Goal: Information Seeking & Learning: Understand process/instructions

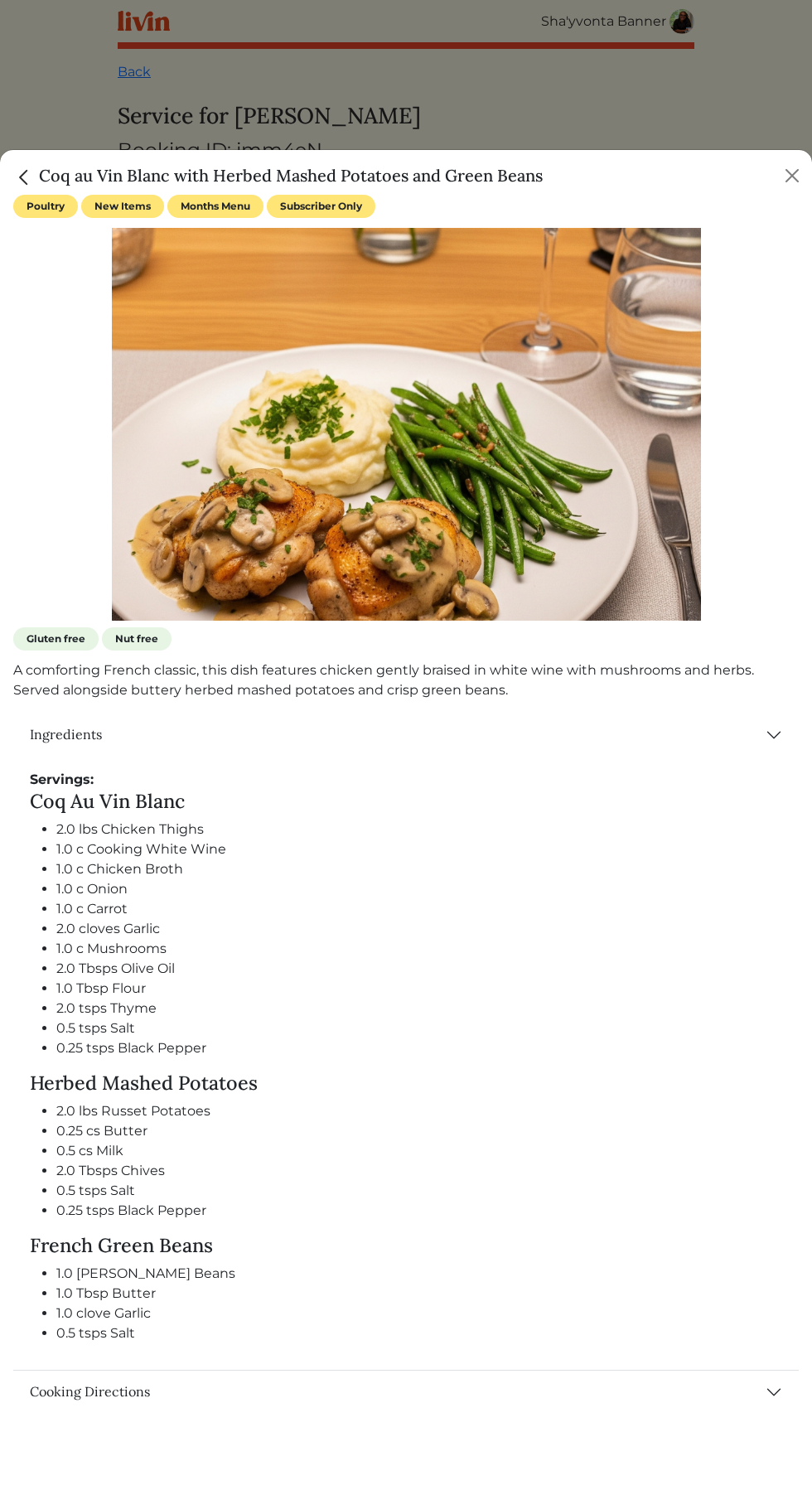
scroll to position [3, 0]
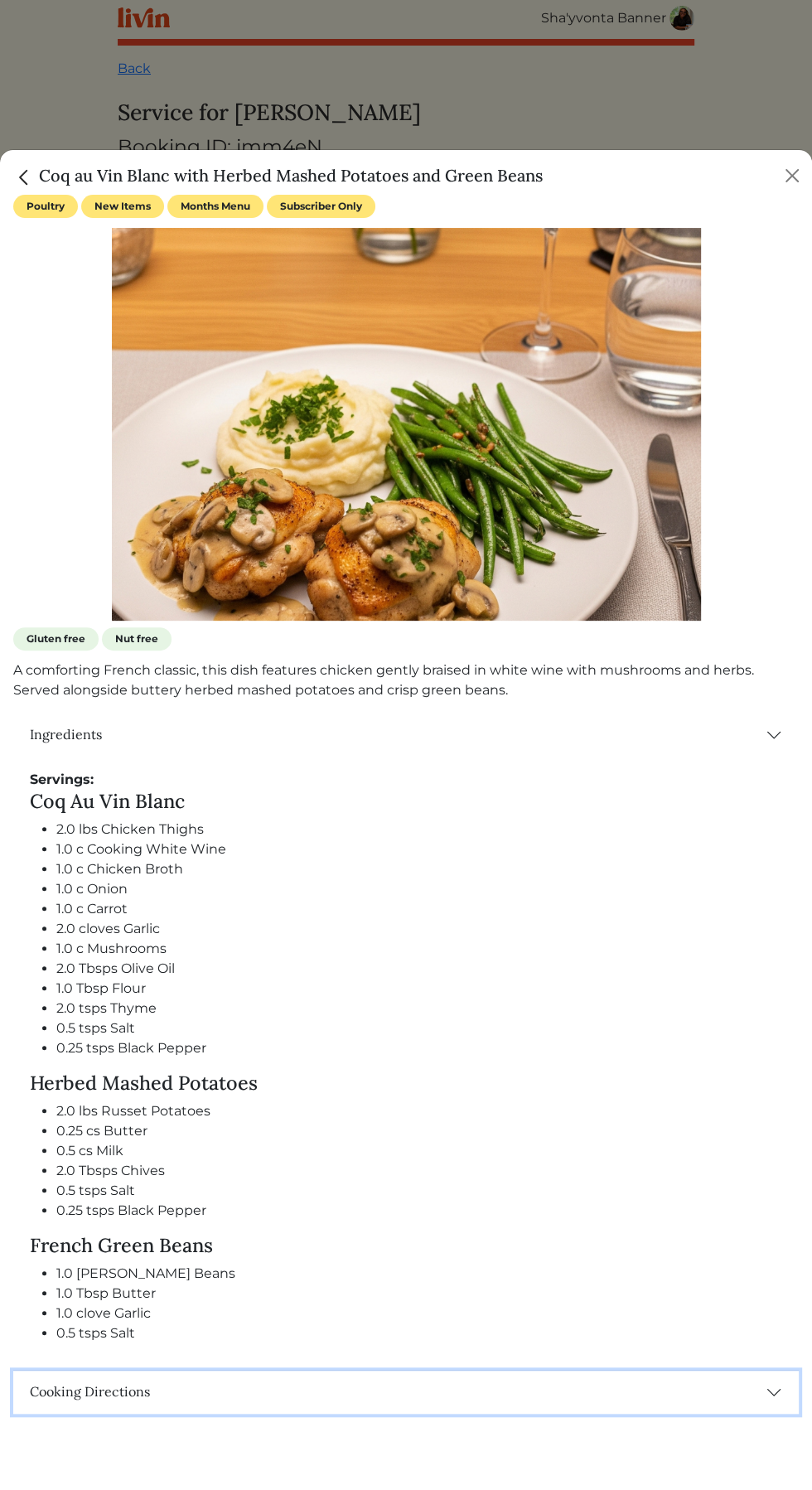
click at [774, 1392] on button "Cooking Directions" at bounding box center [406, 1392] width 786 height 43
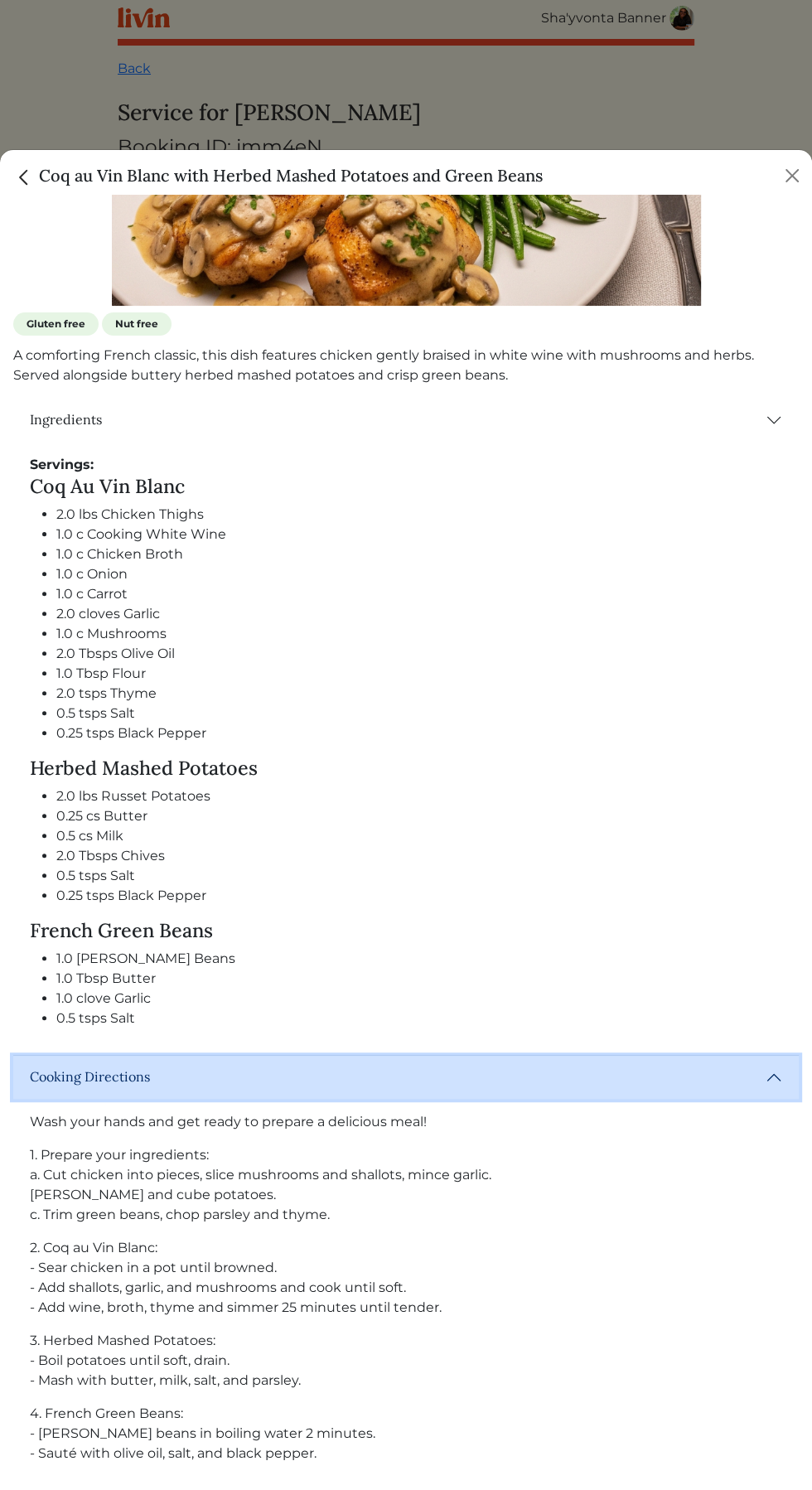
scroll to position [327, 0]
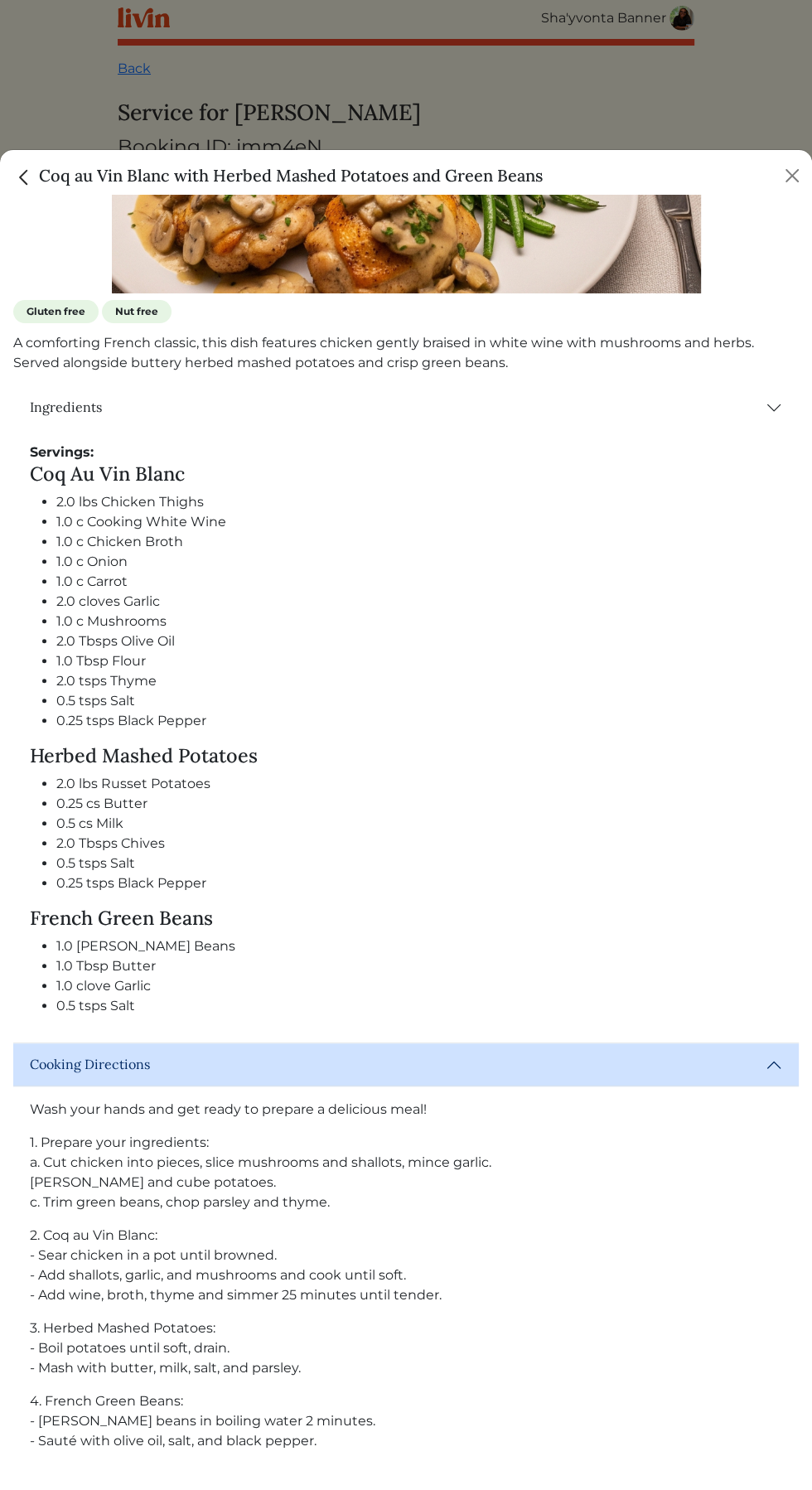
click at [763, 194] on div at bounding box center [406, 97] width 786 height 393
click at [780, 164] on button "Close" at bounding box center [792, 175] width 26 height 26
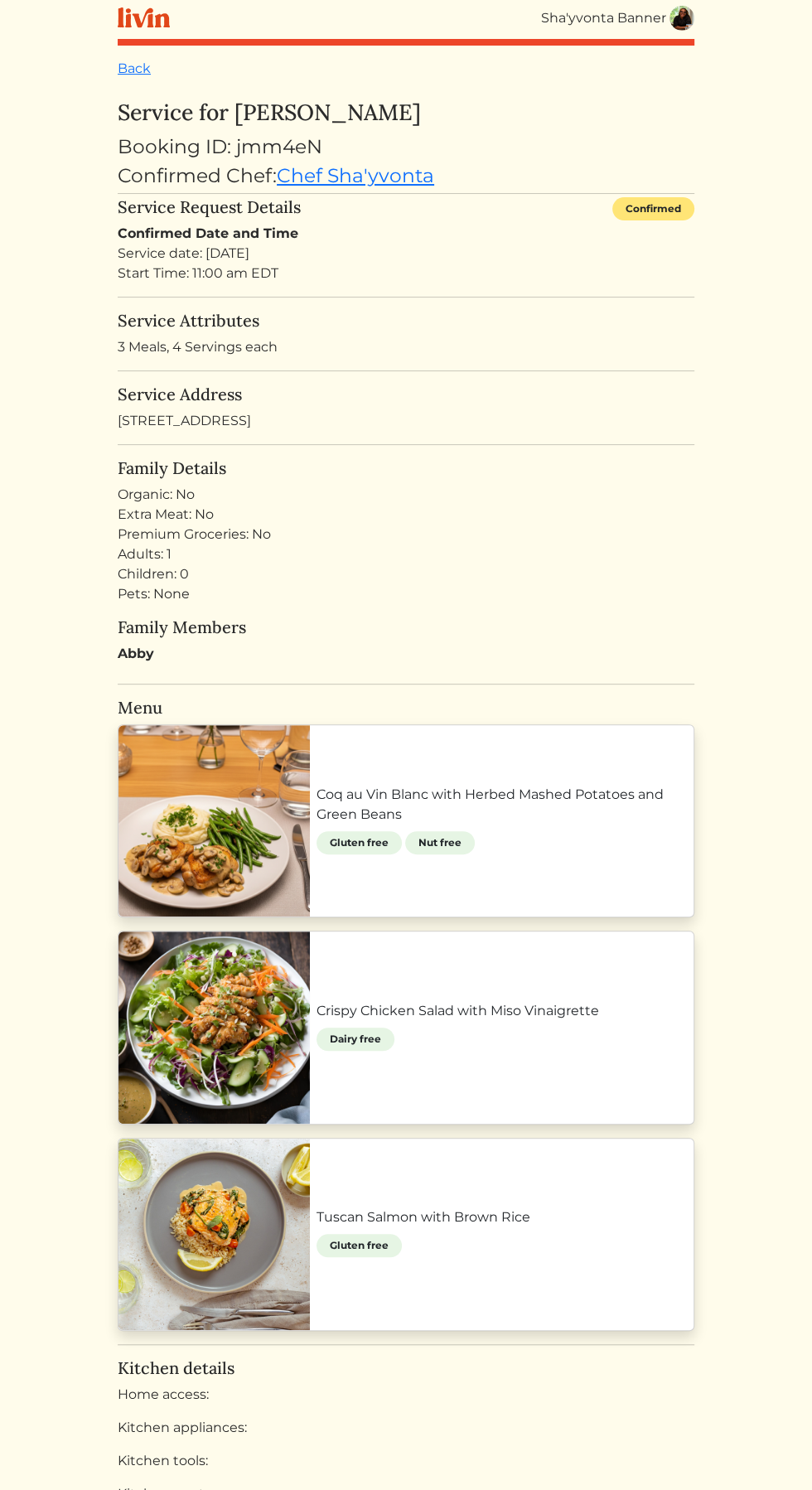
click at [528, 1207] on link "Tuscan Salmon with Brown Rice" at bounding box center [501, 1217] width 370 height 19
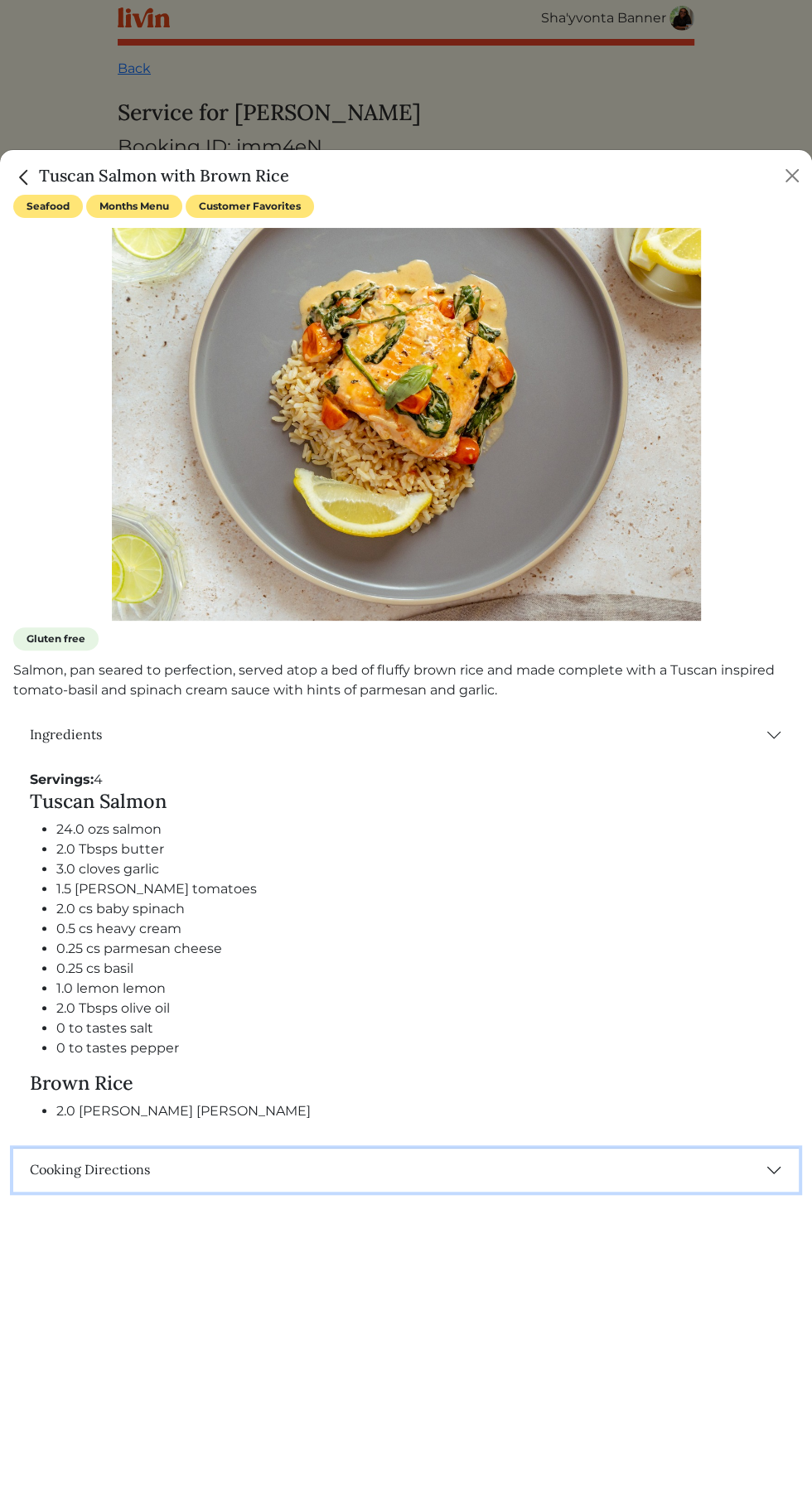
click at [560, 1179] on button "Cooking Directions" at bounding box center [406, 1170] width 786 height 43
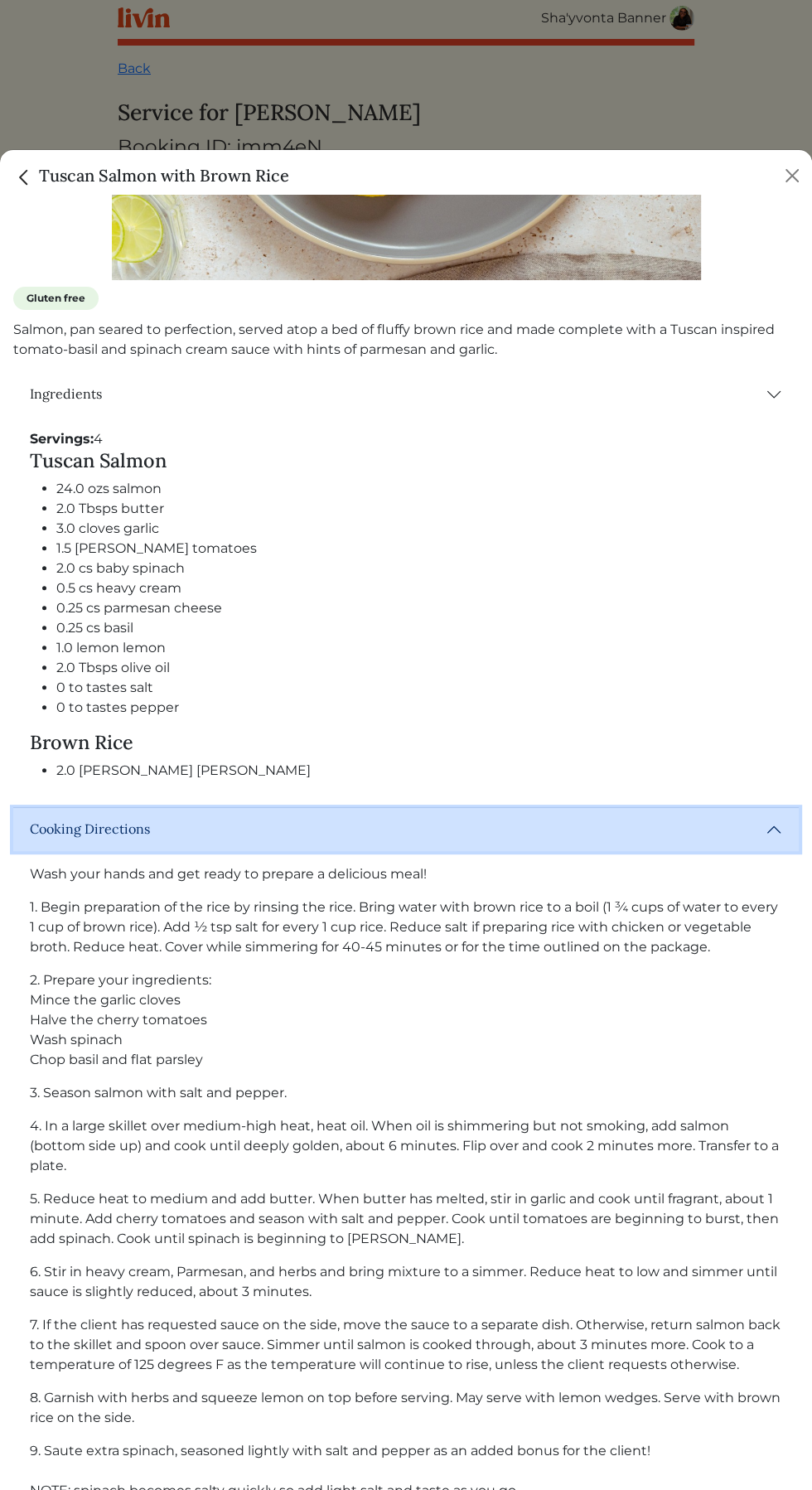
scroll to position [338, 0]
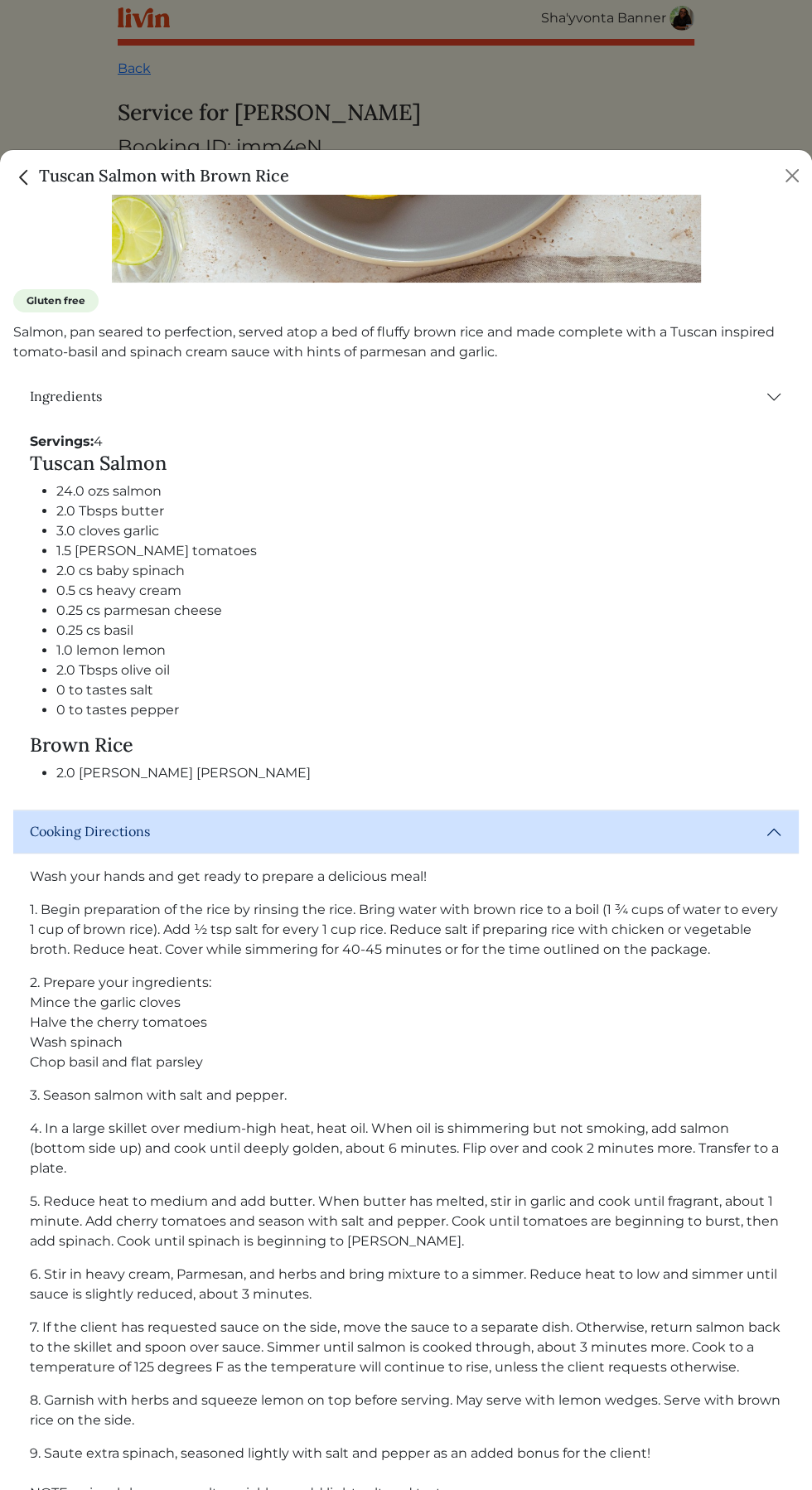
click at [775, 161] on div "Tuscan Salmon with Brown Rice" at bounding box center [406, 172] width 812 height 45
click at [773, 159] on div "Tuscan Salmon with Brown Rice" at bounding box center [406, 172] width 812 height 45
click at [787, 175] on button "Close" at bounding box center [792, 175] width 26 height 26
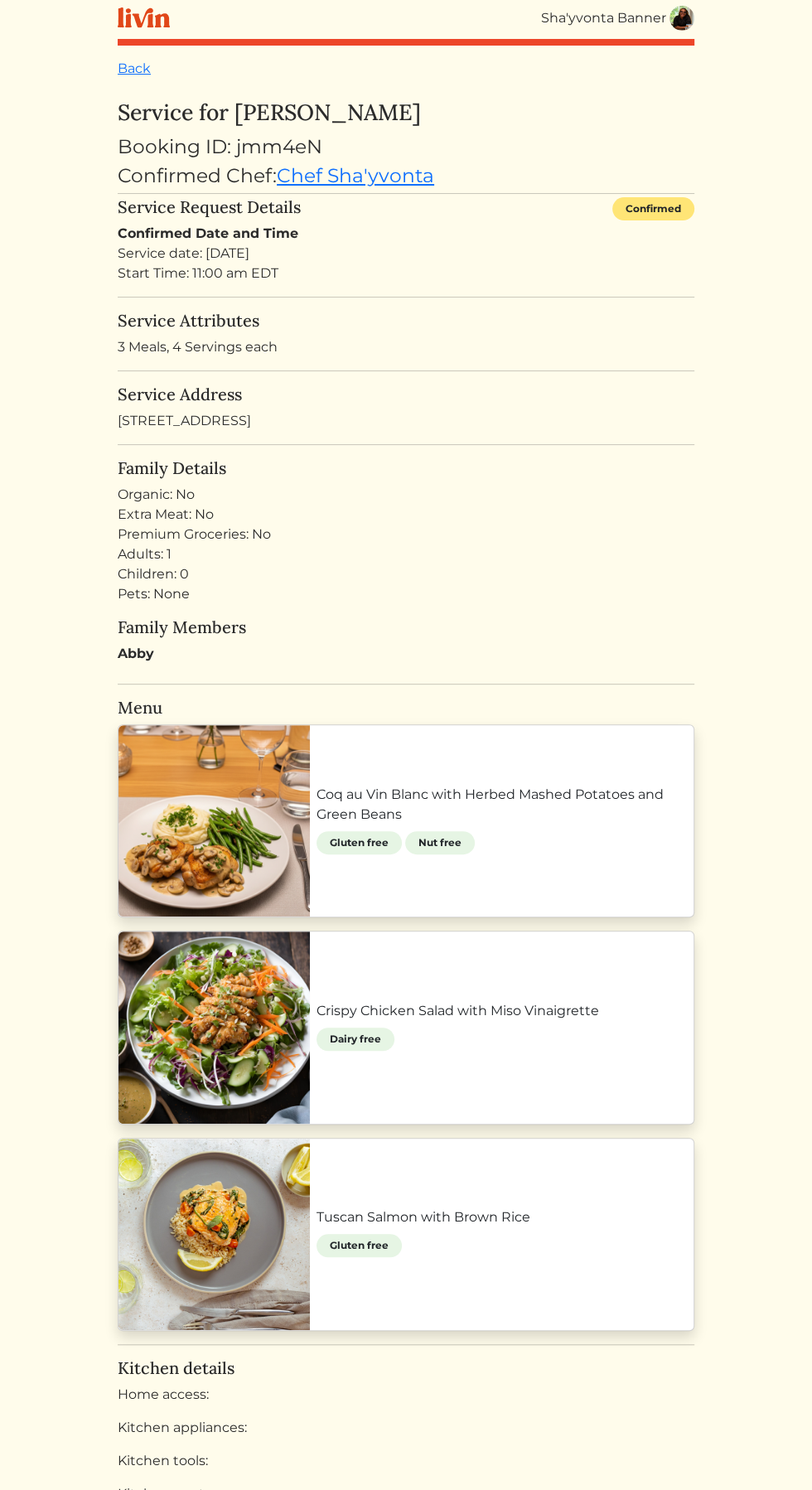
click at [556, 804] on link "Coq au Vin Blanc with Herbed Mashed Potatoes and Green Beans" at bounding box center [501, 804] width 370 height 40
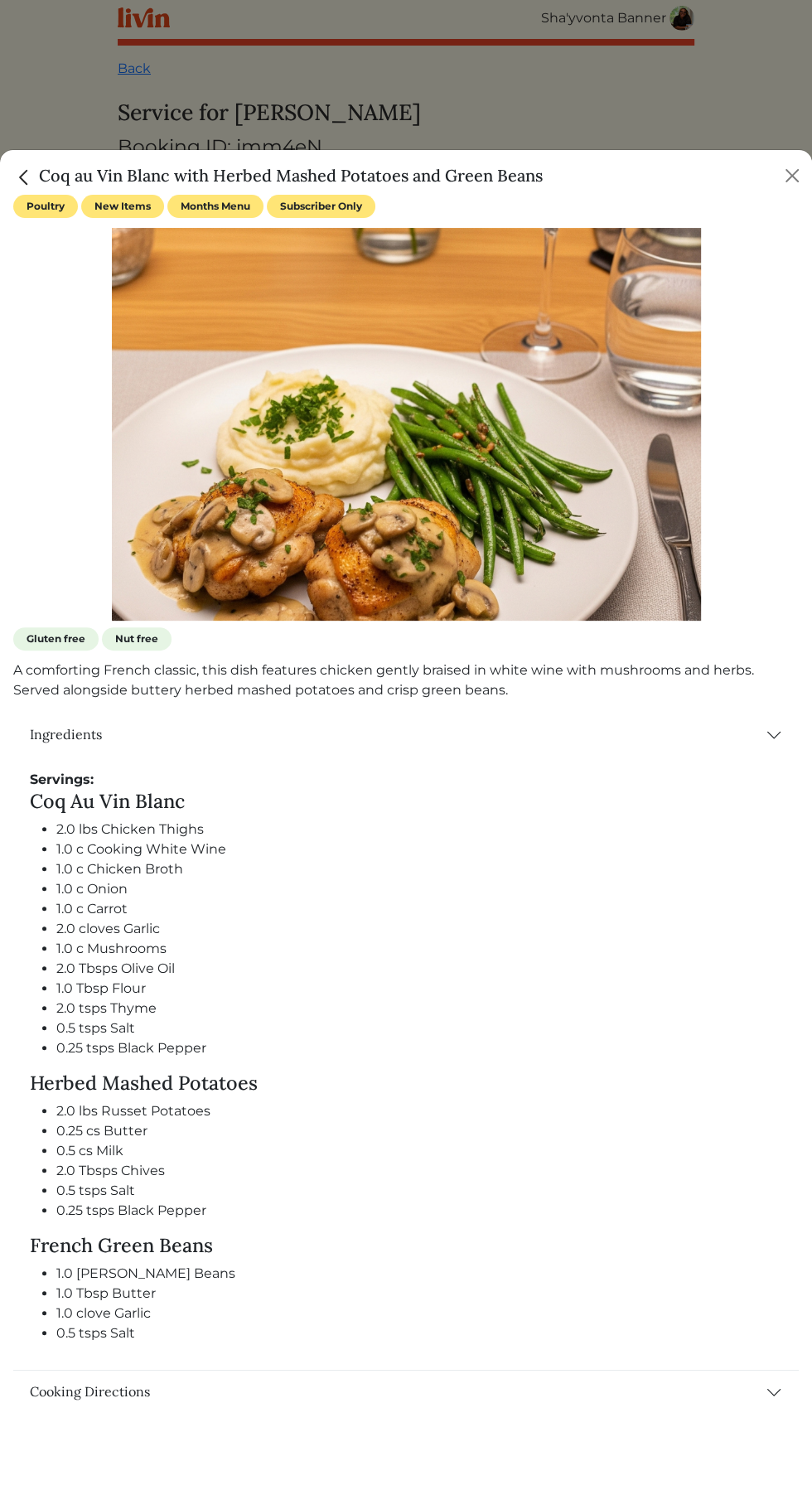
copy div "Au Vin Blanc 2.0 lbs Chicken Thighs 1.0 c Cooking White Wine 1.0 c Chicken Brot…"
click at [770, 218] on div "Poultry New Items Months Menu Subscriber Only" at bounding box center [406, 208] width 786 height 26
click at [771, 221] on div "Poultry New Items Months Menu Subscriber Only Gluten free Nut free A comforting…" at bounding box center [406, 804] width 786 height 1219
click at [785, 184] on button "Close" at bounding box center [792, 175] width 26 height 26
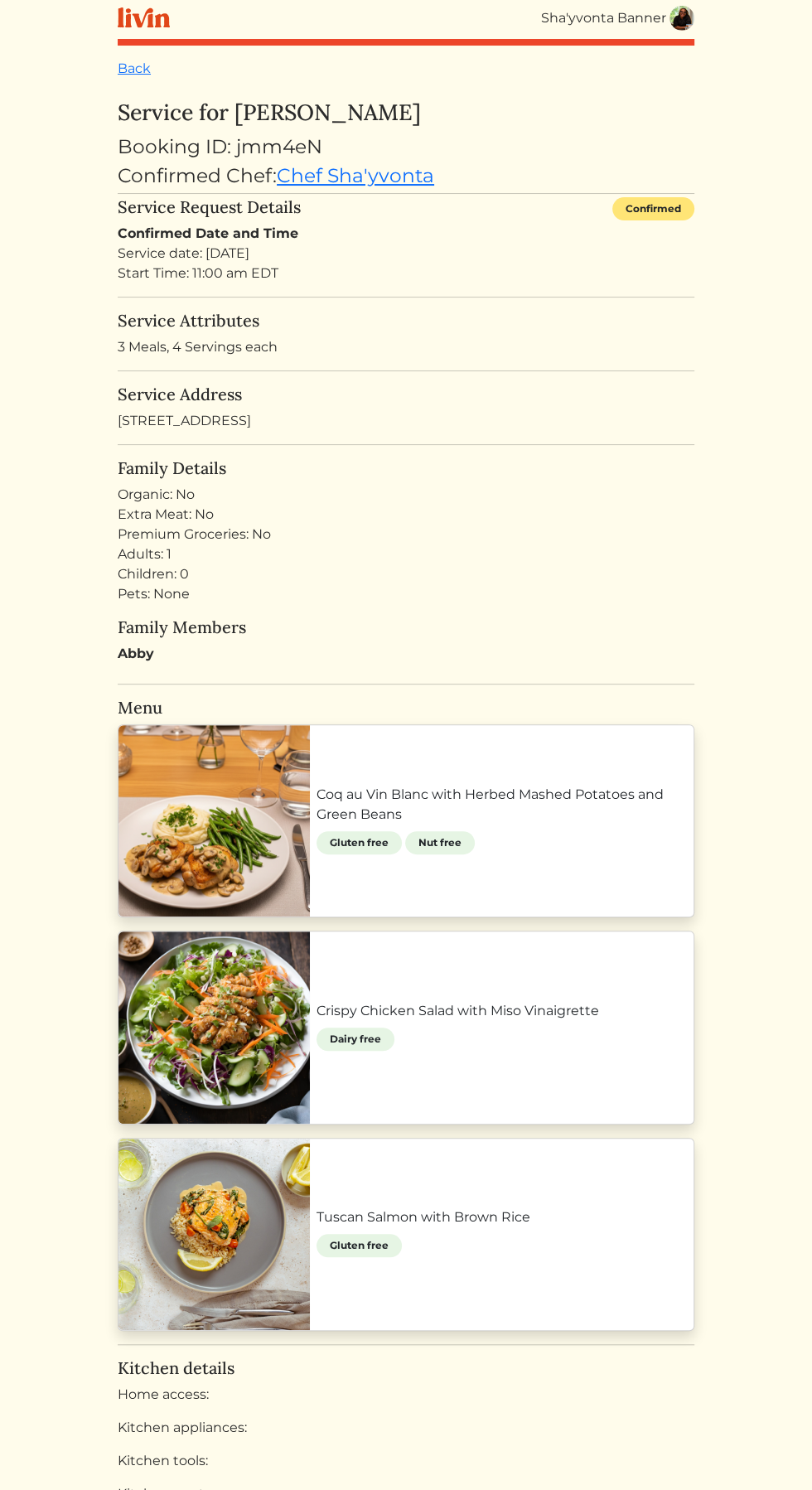
click at [317, 1218] on link "Tuscan Salmon with Brown Rice" at bounding box center [501, 1217] width 370 height 19
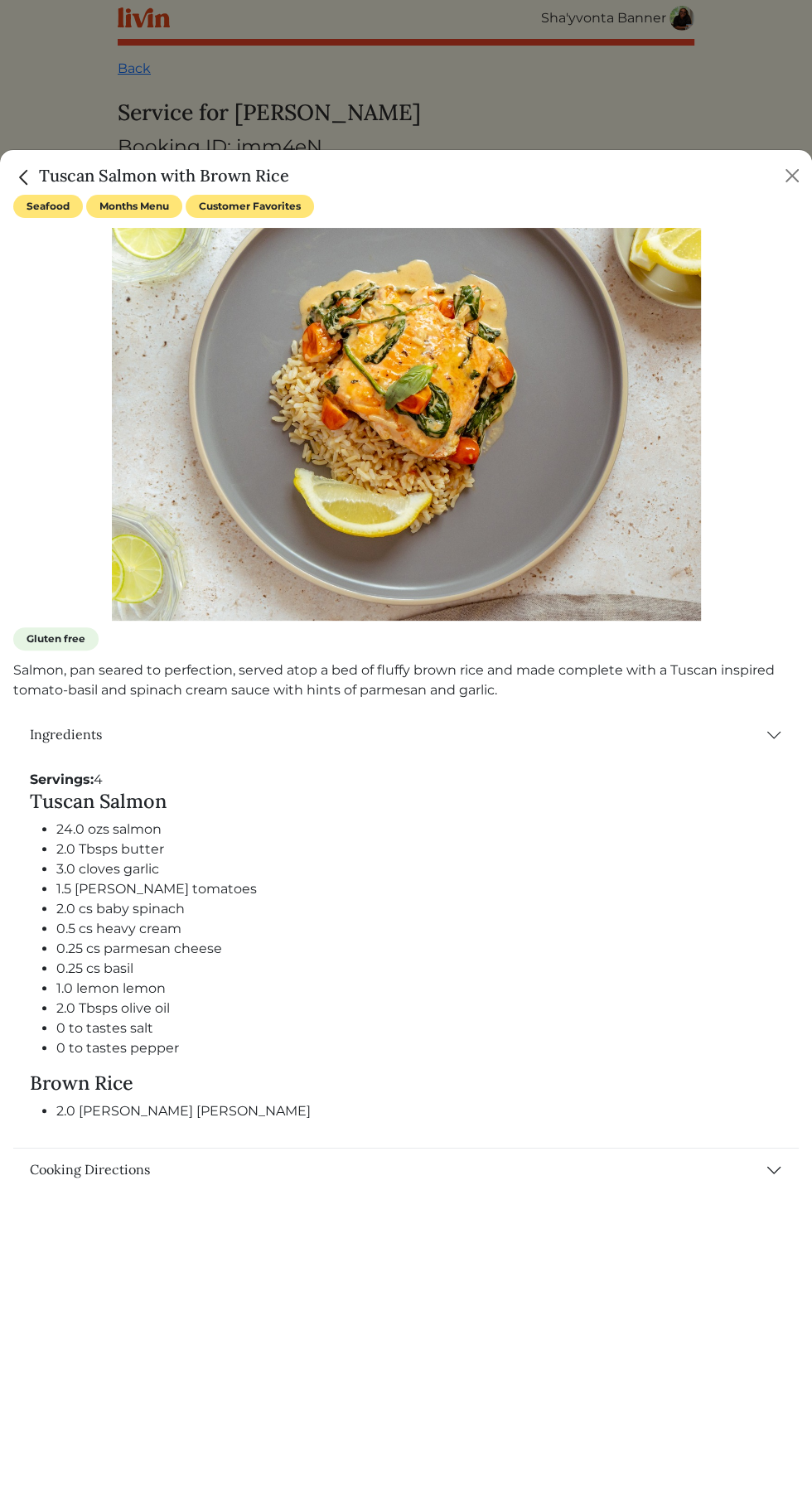
click at [422, 1214] on div "Seafood Months Menu Customer Favorites Gluten free Salmon, pan seared to perfec…" at bounding box center [406, 843] width 812 height 1296
click at [727, 1172] on button "Cooking Directions" at bounding box center [406, 1170] width 786 height 43
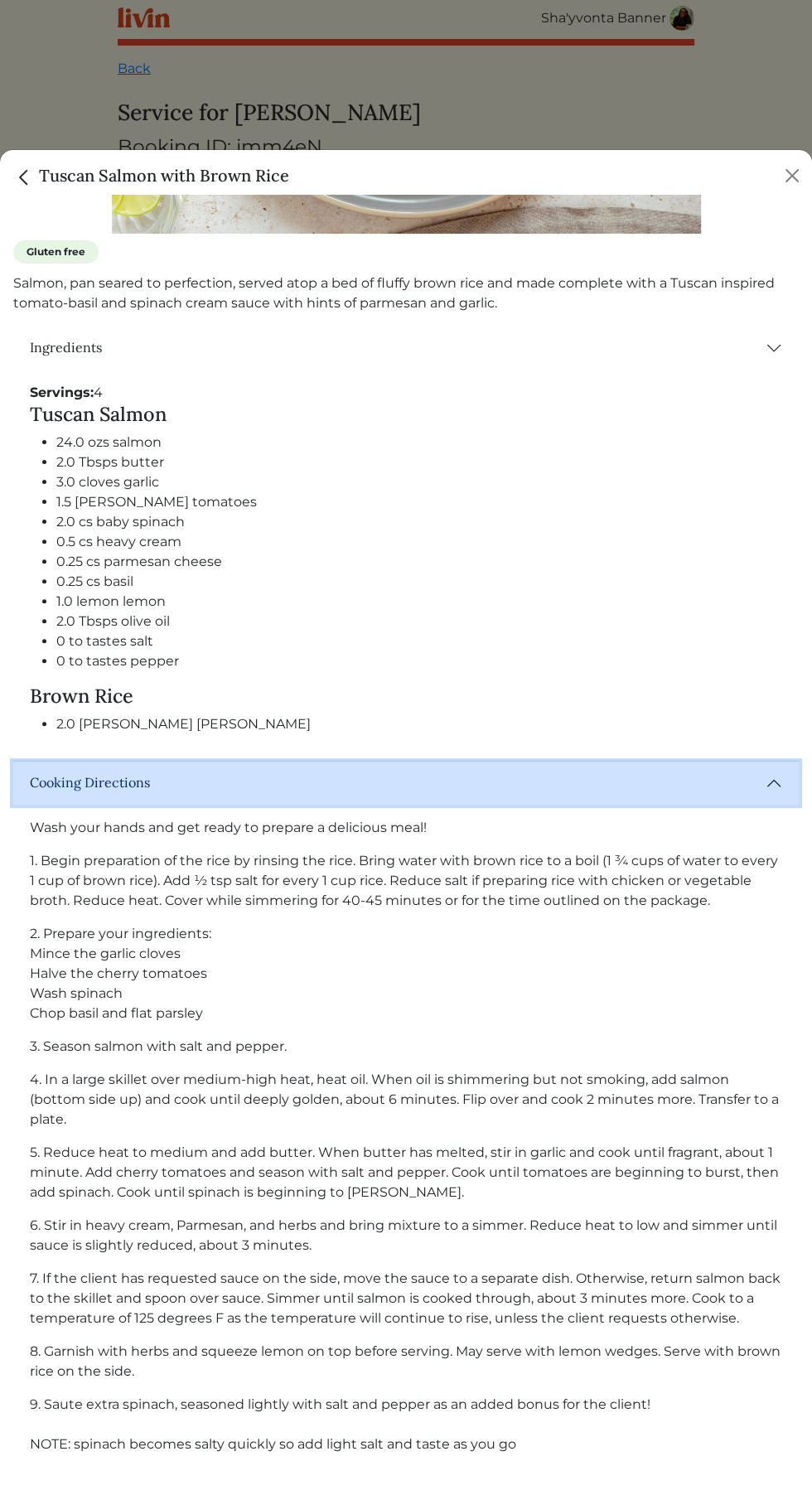
scroll to position [389, 0]
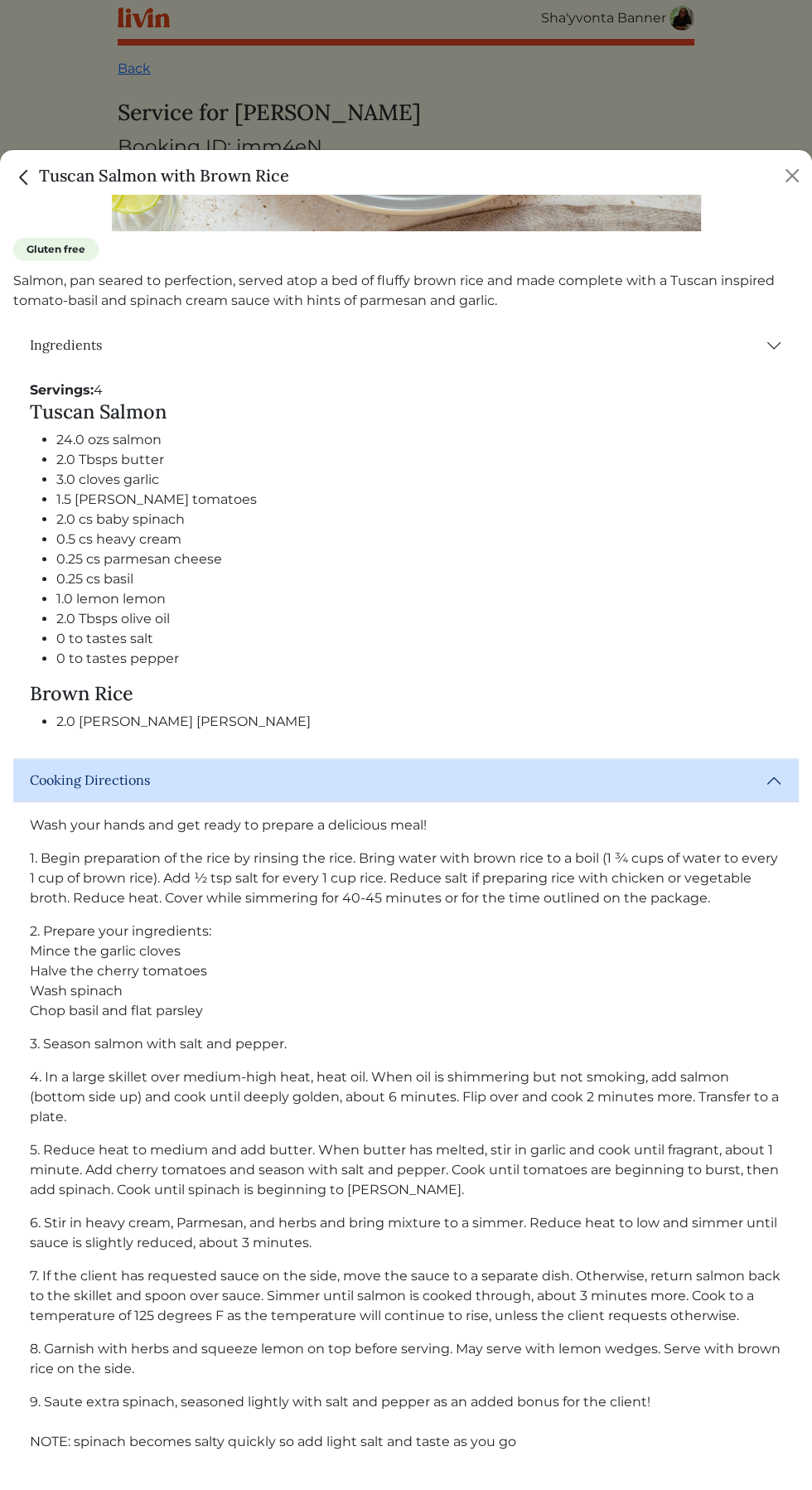
click at [763, 178] on div "Tuscan Salmon with Brown Rice" at bounding box center [406, 172] width 812 height 45
click at [771, 161] on div "Tuscan Salmon with Brown Rice" at bounding box center [406, 172] width 812 height 45
click at [701, 95] on div at bounding box center [406, 745] width 812 height 1490
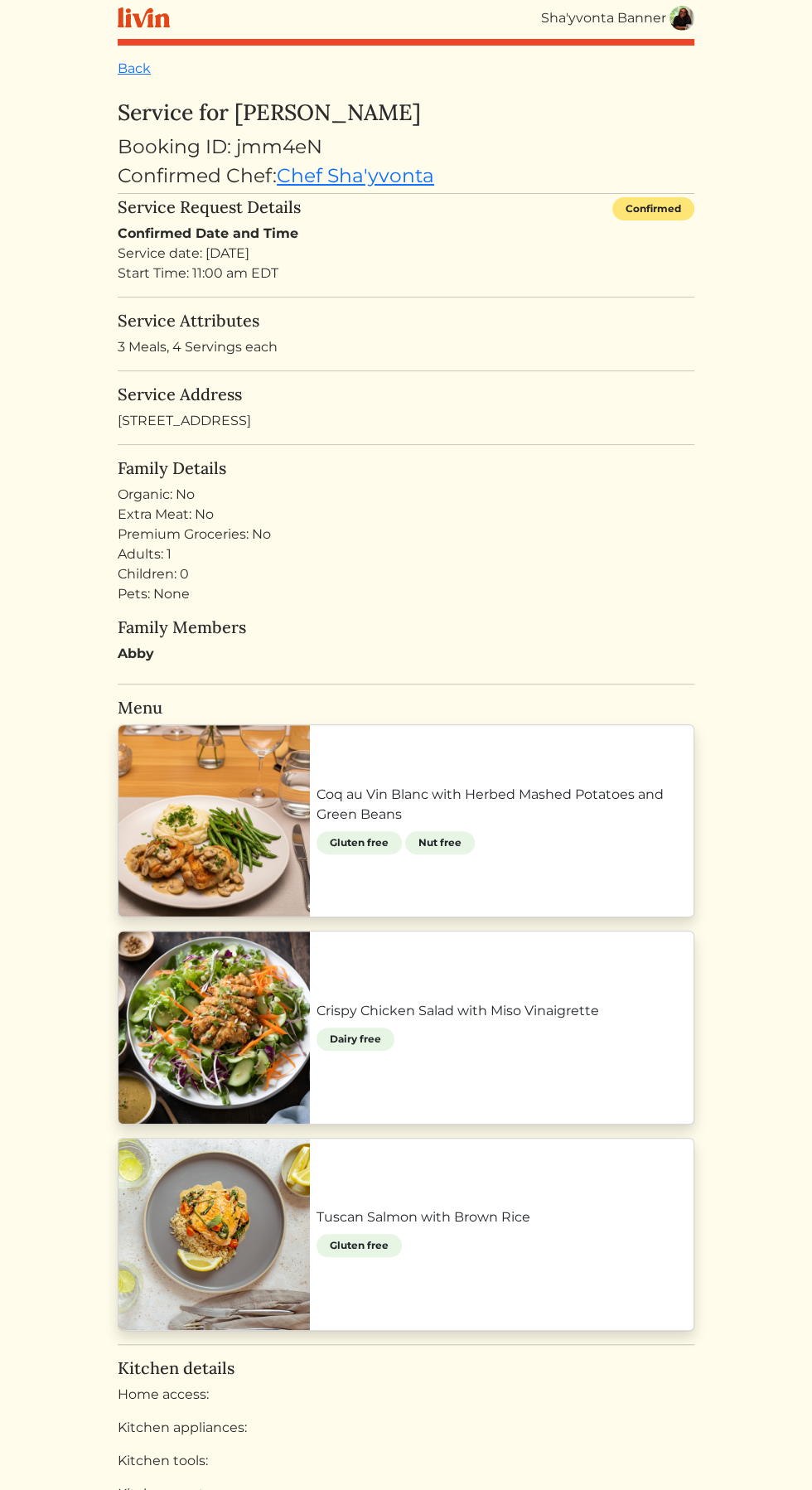
click at [416, 785] on link "Coq au Vin Blanc with Herbed Mashed Potatoes and Green Beans" at bounding box center [501, 804] width 370 height 40
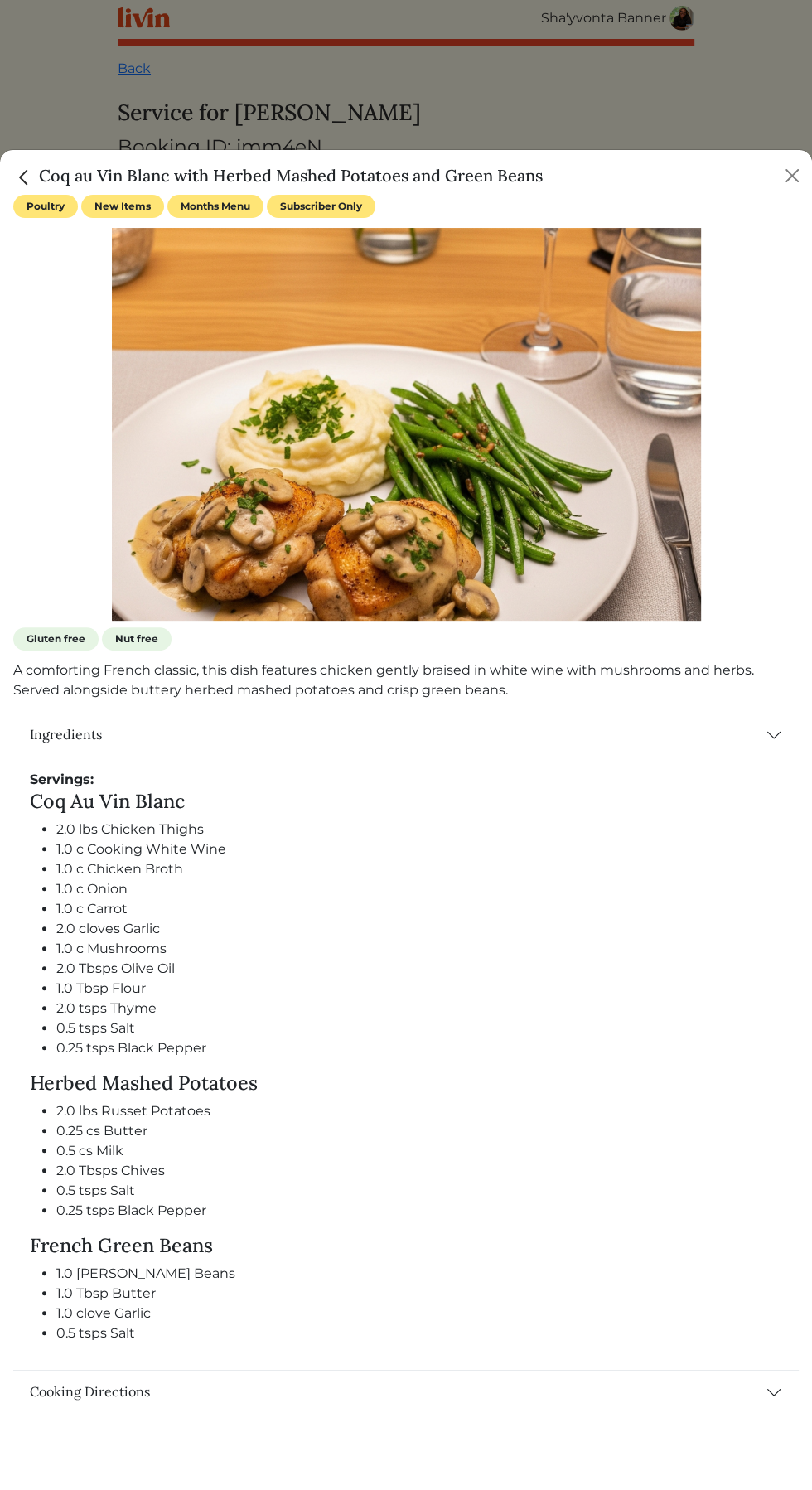
click at [268, 1439] on div "Poultry New Items Months Menu Subscriber Only Gluten free Nut free A comforting…" at bounding box center [406, 843] width 812 height 1296
click at [759, 1379] on button "Cooking Directions" at bounding box center [406, 1392] width 786 height 43
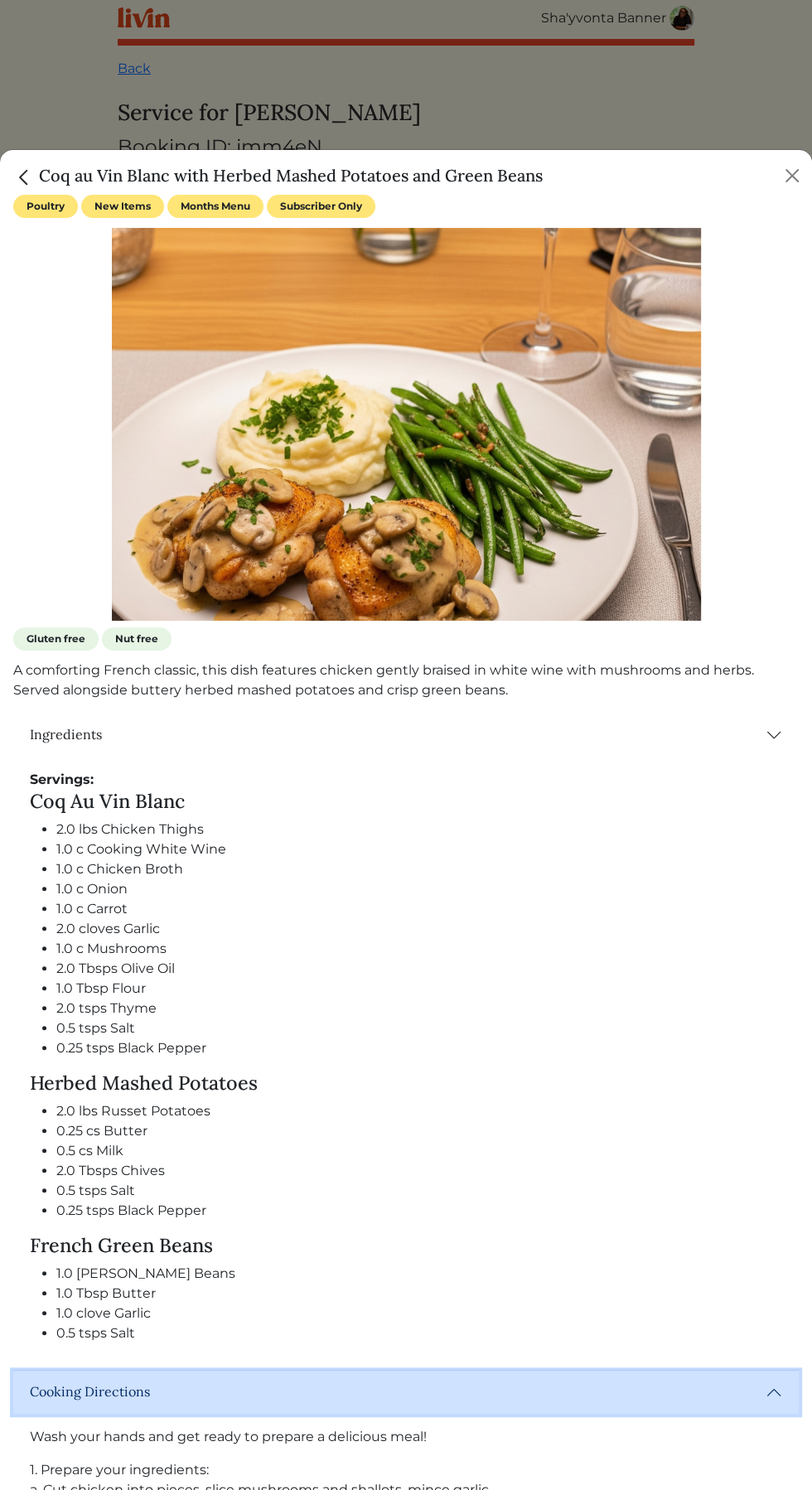
click at [774, 1392] on button "Cooking Directions" at bounding box center [406, 1392] width 786 height 43
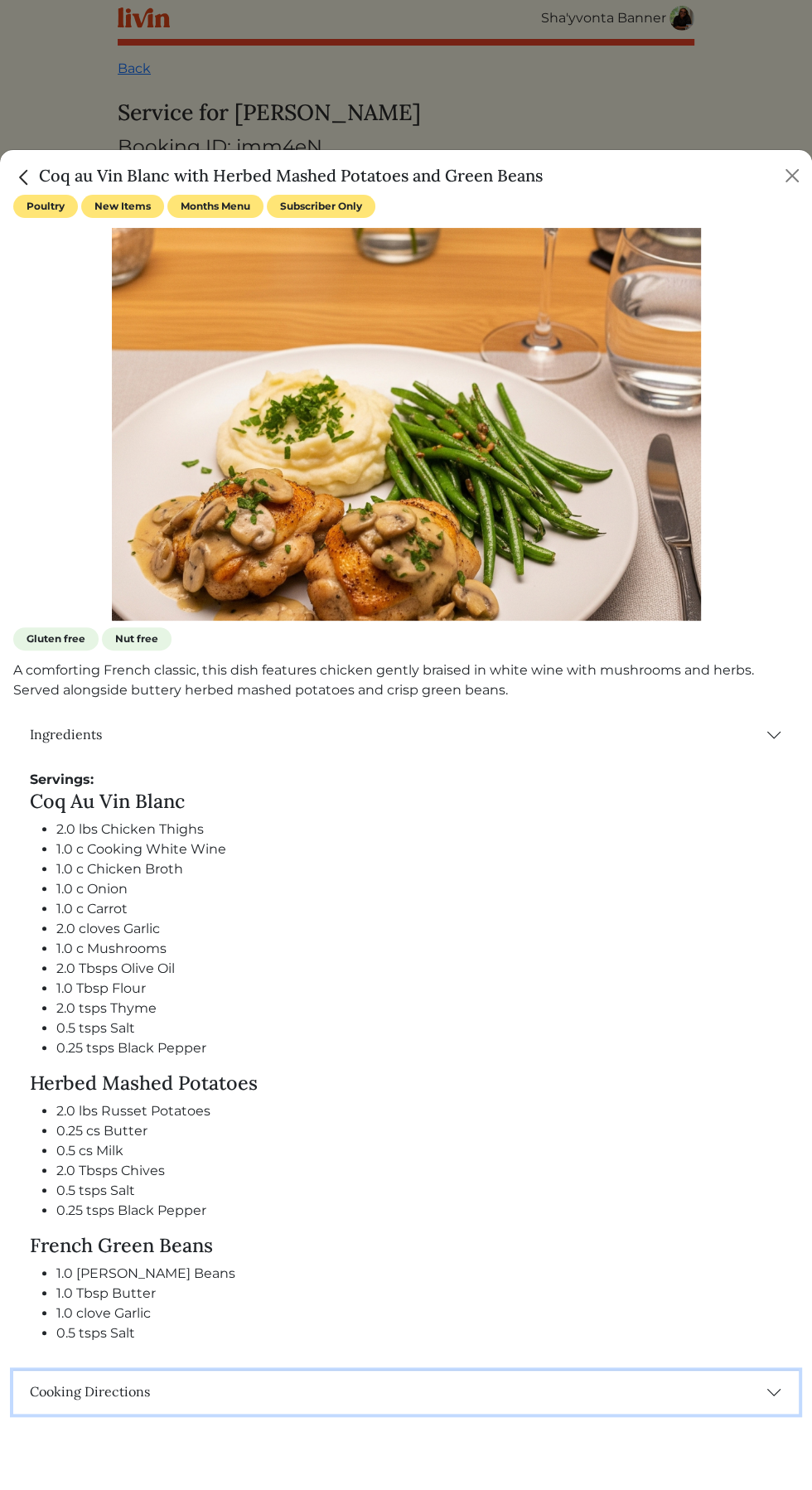
click at [769, 1374] on button "Cooking Directions" at bounding box center [406, 1392] width 786 height 43
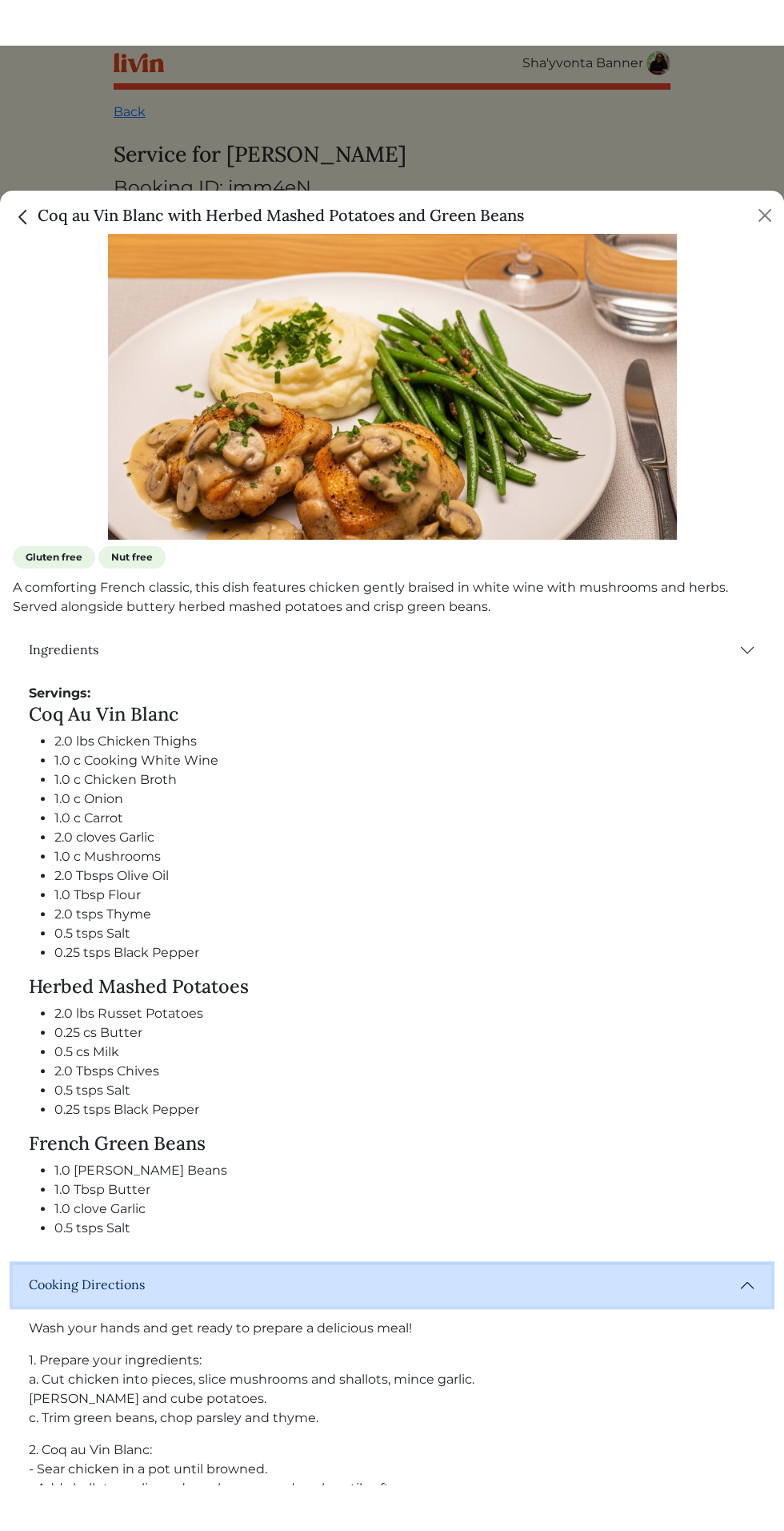
scroll to position [316, 0]
